Goal: Book appointment/travel/reservation: Book appointment/travel/reservation

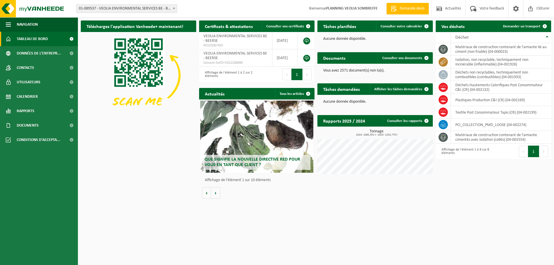
click at [130, 12] on span "01-089537 - VEOLIA ENVIRONMENTAL SERVICES BE - BEERSE" at bounding box center [126, 9] width 100 height 8
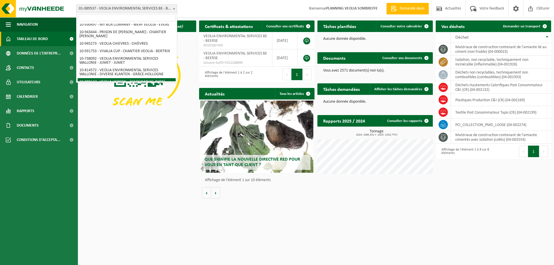
scroll to position [396, 0]
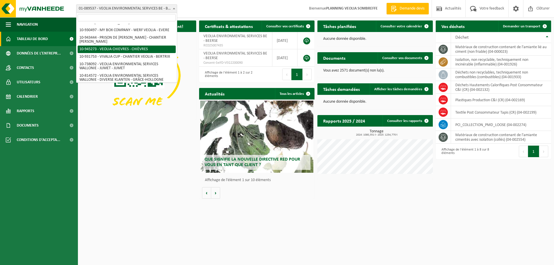
select select "141161"
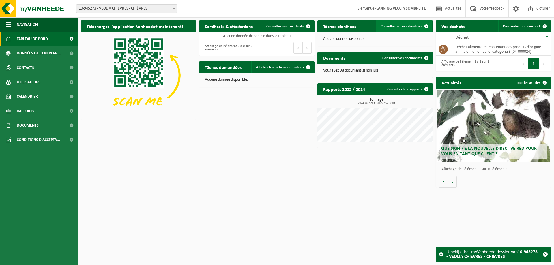
click at [401, 27] on span "Consulter votre calendrier" at bounding box center [402, 27] width 42 height 4
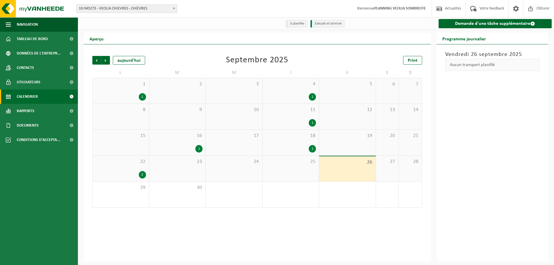
click at [28, 96] on span "Calendrier" at bounding box center [27, 96] width 21 height 14
click at [490, 23] on link "Demande d'une tâche supplémentaire" at bounding box center [495, 23] width 113 height 9
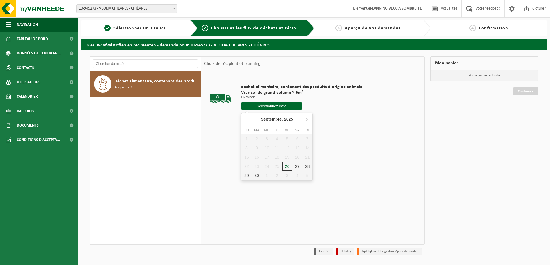
click at [279, 106] on input "text" at bounding box center [271, 105] width 61 height 7
click at [245, 176] on div "29" at bounding box center [246, 175] width 10 height 9
type input "à partir de [DATE]"
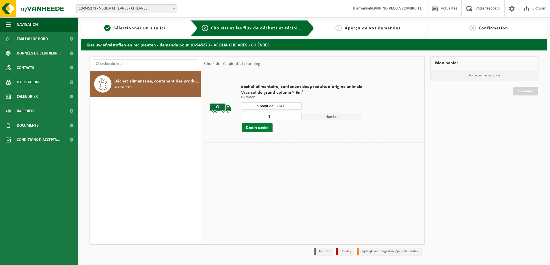
click at [265, 128] on button "Dans le panier" at bounding box center [257, 127] width 31 height 9
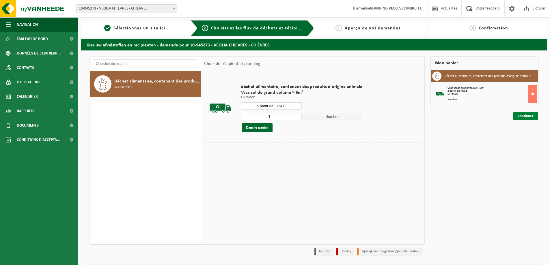
click at [522, 116] on link "Continuer" at bounding box center [525, 116] width 25 height 8
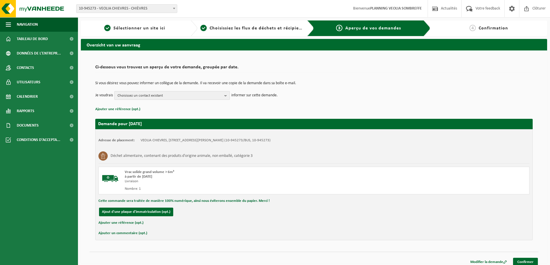
click at [149, 97] on span "Choisissez un contact existant" at bounding box center [169, 95] width 104 height 9
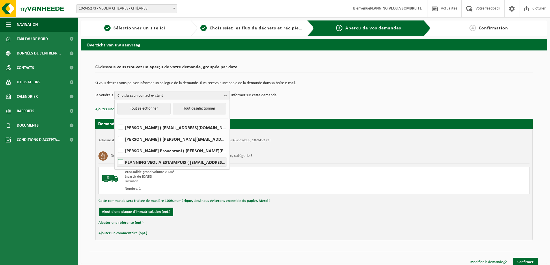
click at [160, 162] on label "PLANNING VEOLIA ESTAIMPUIS ( [EMAIL_ADDRESS][DOMAIN_NAME] )" at bounding box center [172, 162] width 110 height 9
click at [116, 155] on input "PLANNING VEOLIA ESTAIMPUIS ( [EMAIL_ADDRESS][DOMAIN_NAME] )" at bounding box center [116, 155] width 0 height 0
checkbox input "true"
click at [258, 207] on div "Adresse de placement: VEOLIA CHIEVRES, [STREET_ADDRESS][PERSON_NAME] (10-945273…" at bounding box center [313, 184] width 437 height 111
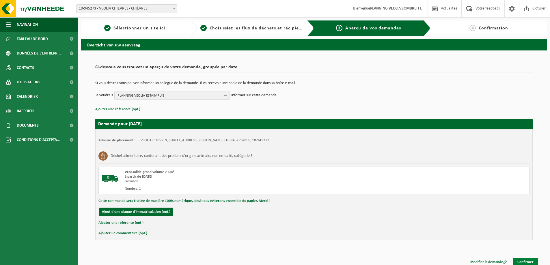
click at [533, 261] on link "Confirmer" at bounding box center [525, 262] width 25 height 8
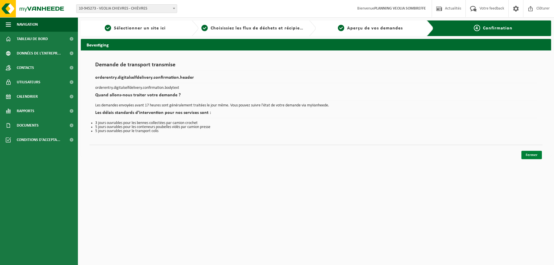
click at [533, 157] on link "Fermer" at bounding box center [531, 155] width 20 height 8
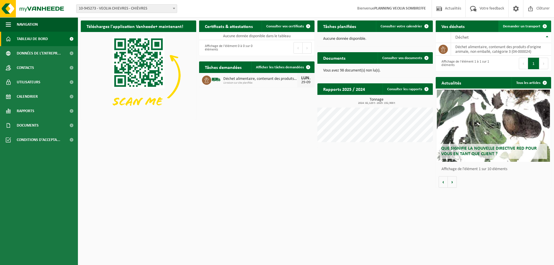
click at [510, 28] on span "Demander un transport" at bounding box center [522, 27] width 38 height 4
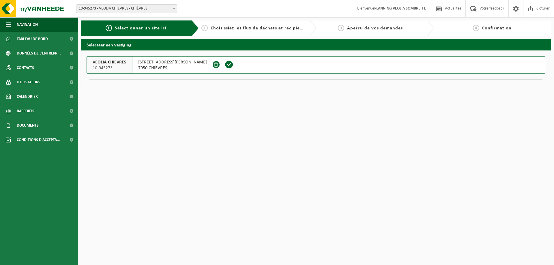
click at [225, 63] on span at bounding box center [229, 64] width 9 height 9
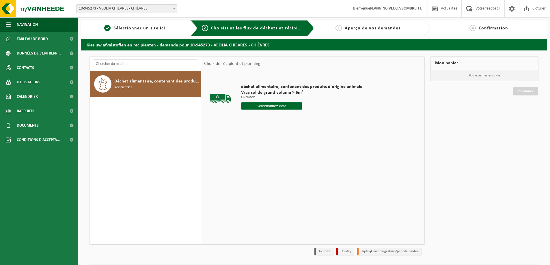
click at [279, 106] on input "text" at bounding box center [271, 105] width 61 height 7
click at [307, 120] on icon at bounding box center [306, 119] width 1 height 3
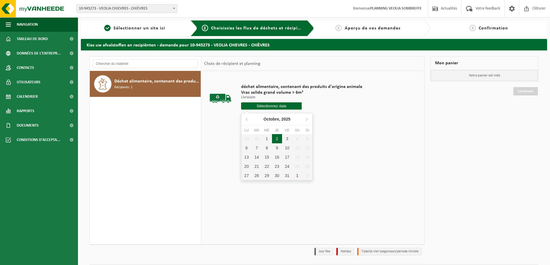
click at [278, 137] on div "2" at bounding box center [277, 138] width 10 height 9
type input "à partir de 2025-10-02"
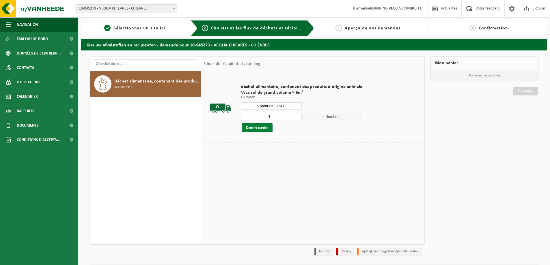
click at [262, 127] on button "Dans le panier" at bounding box center [257, 127] width 31 height 9
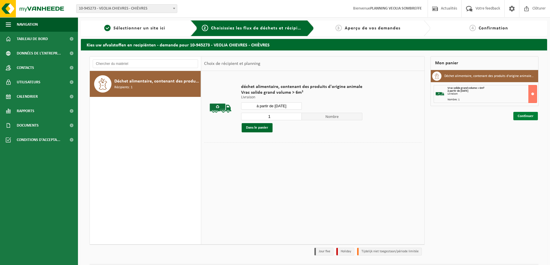
click at [517, 116] on link "Continuer" at bounding box center [525, 116] width 25 height 8
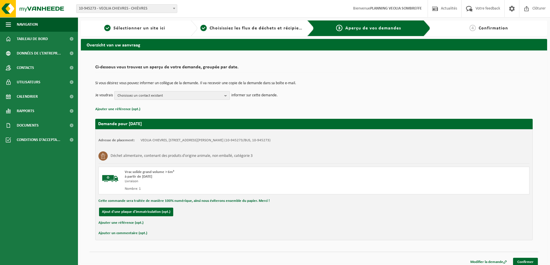
click at [189, 96] on span "Choisissez un contact existant" at bounding box center [169, 95] width 104 height 9
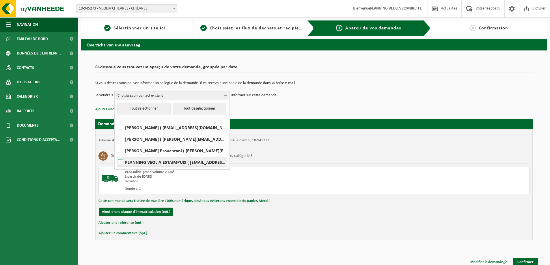
click at [173, 161] on label "PLANNING VEOLIA ESTAIMPUIS ( be.ves.dispatch.estaimpuis.all@veolia.com )" at bounding box center [172, 162] width 110 height 9
click at [116, 155] on input "PLANNING VEOLIA ESTAIMPUIS ( be.ves.dispatch.estaimpuis.all@veolia.com )" at bounding box center [116, 155] width 0 height 0
checkbox input "true"
click at [354, 172] on div "Vrac solide grand volume > 6m³ à partir de 2025-10-02 Livraison Nombre: 1" at bounding box center [313, 181] width 431 height 28
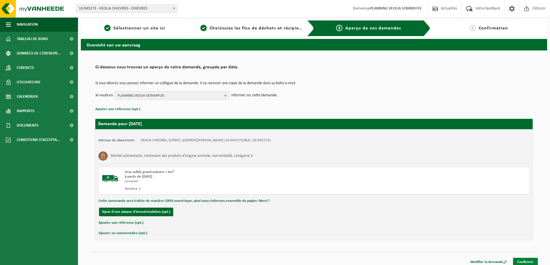
click at [524, 259] on link "Confirmer" at bounding box center [525, 262] width 25 height 8
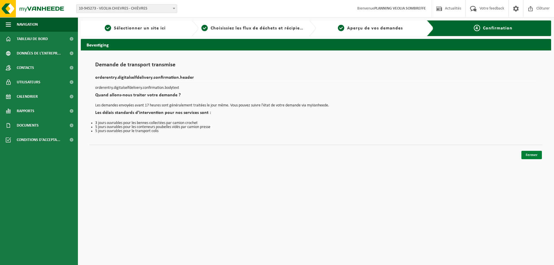
click at [525, 153] on link "Fermer" at bounding box center [531, 155] width 20 height 8
